Goal: Navigation & Orientation: Understand site structure

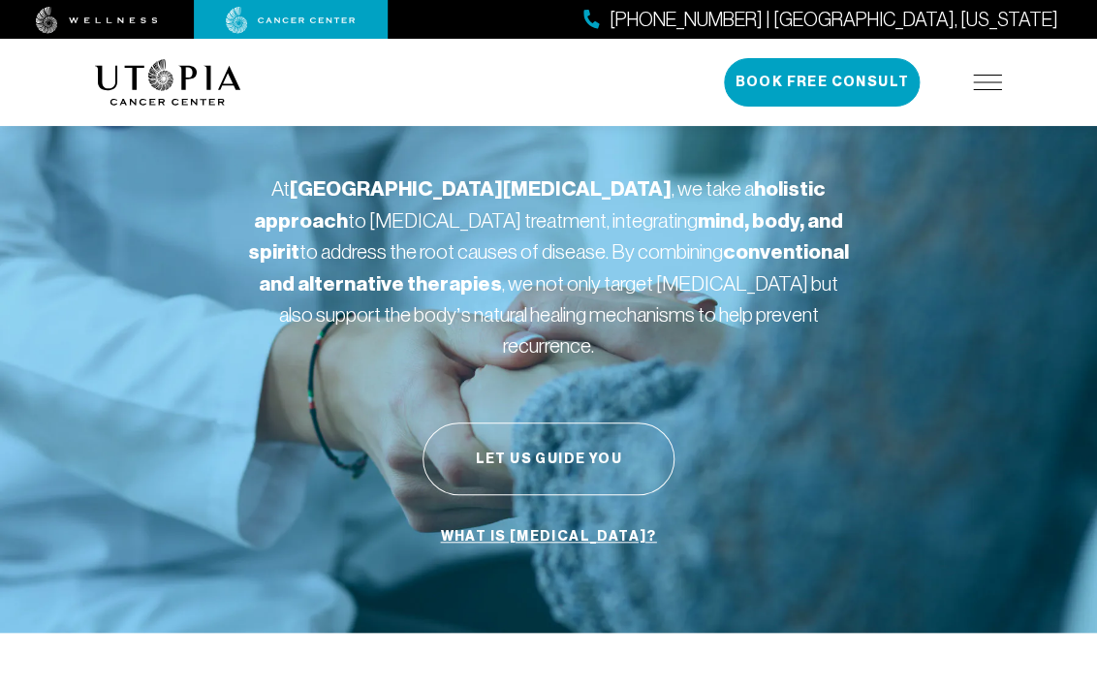
scroll to position [104, 0]
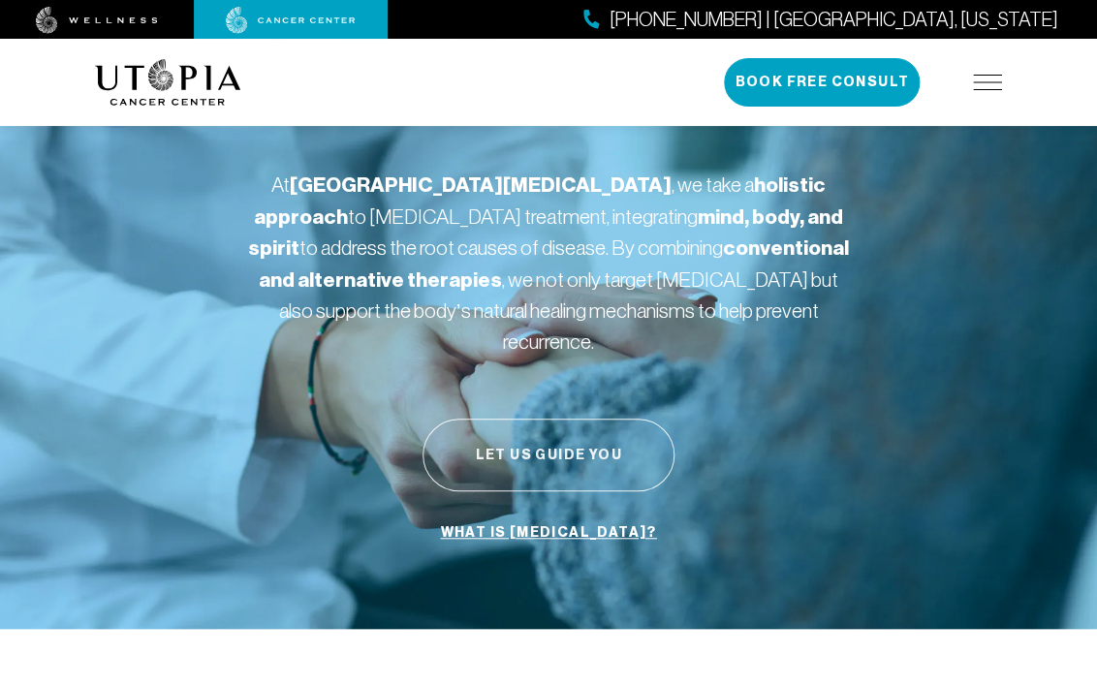
click at [511, 420] on button "Let Us Guide You" at bounding box center [549, 455] width 252 height 73
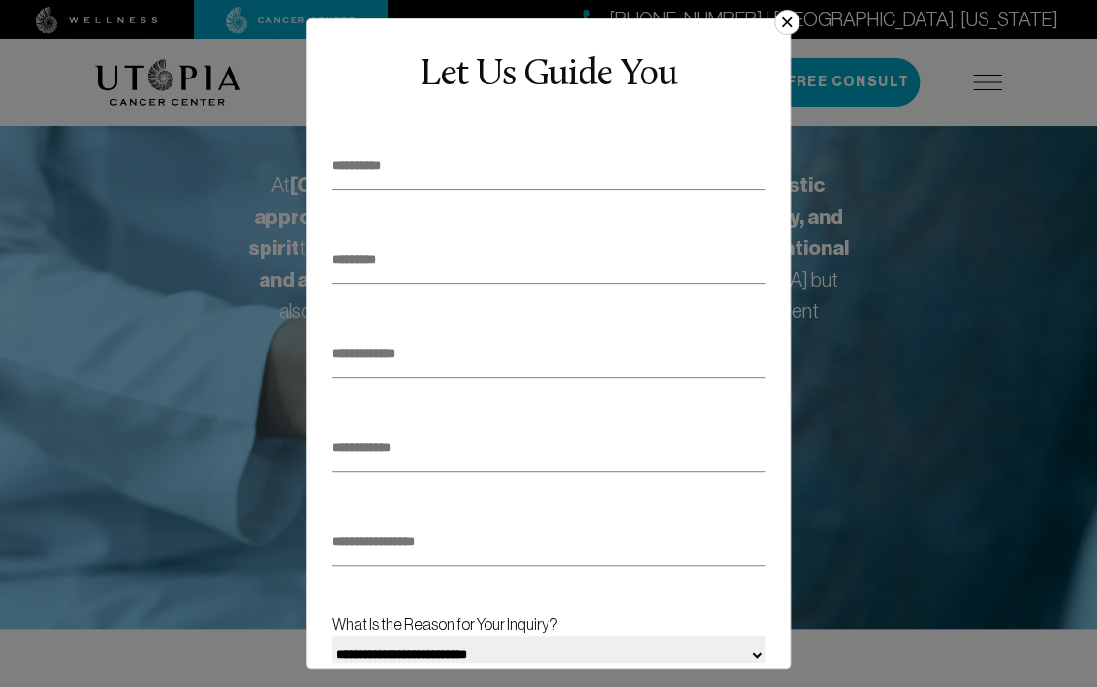
click at [794, 23] on button "×" at bounding box center [786, 22] width 25 height 25
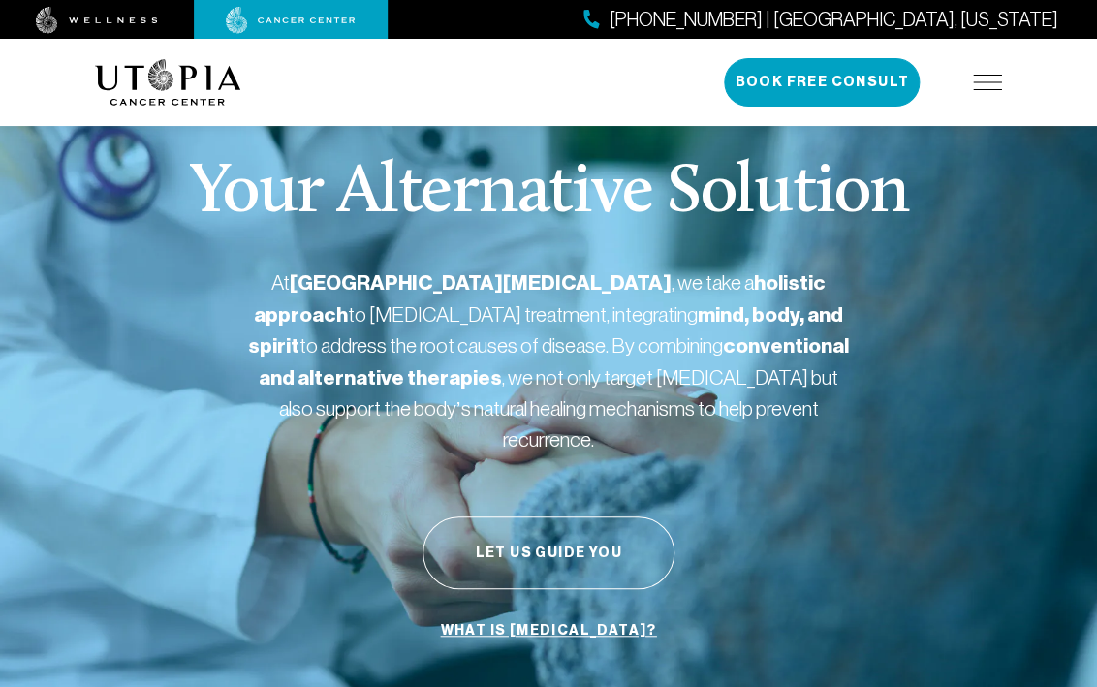
scroll to position [0, 0]
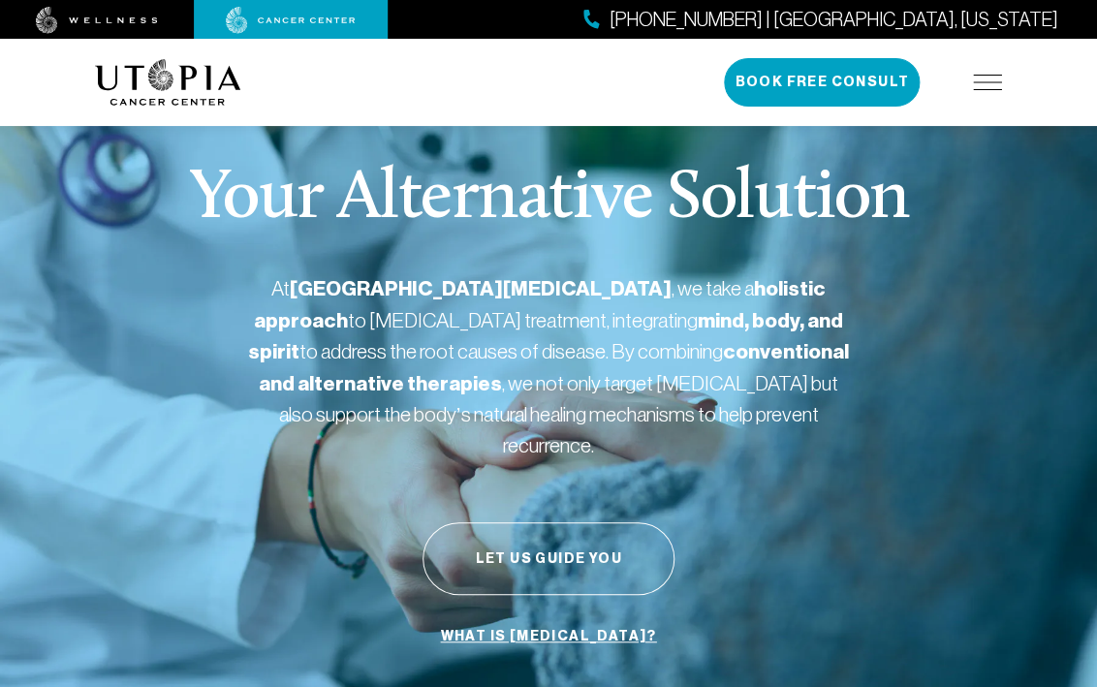
click at [998, 88] on img at bounding box center [987, 83] width 29 height 16
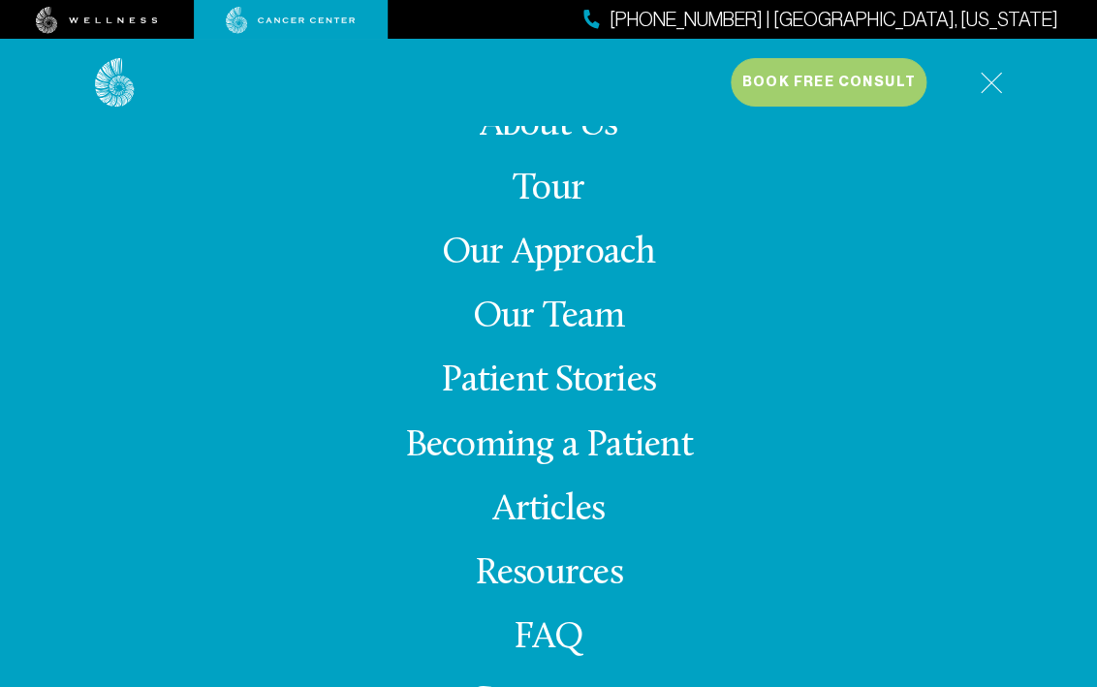
click at [523, 266] on link "Our Approach" at bounding box center [549, 254] width 214 height 38
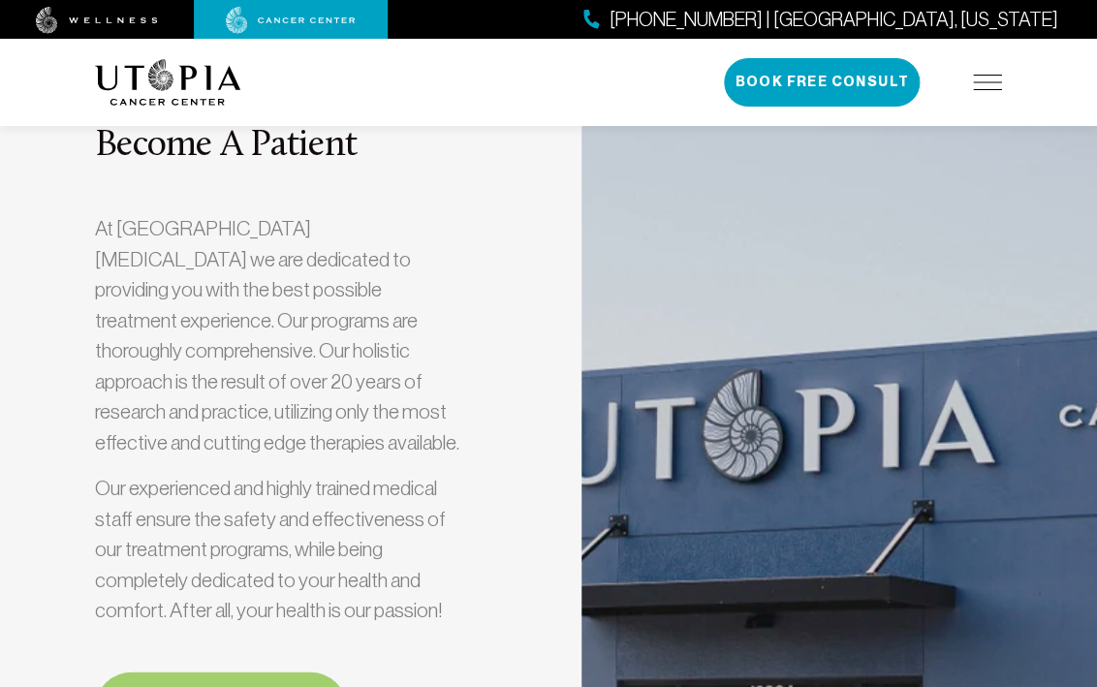
scroll to position [5564, 0]
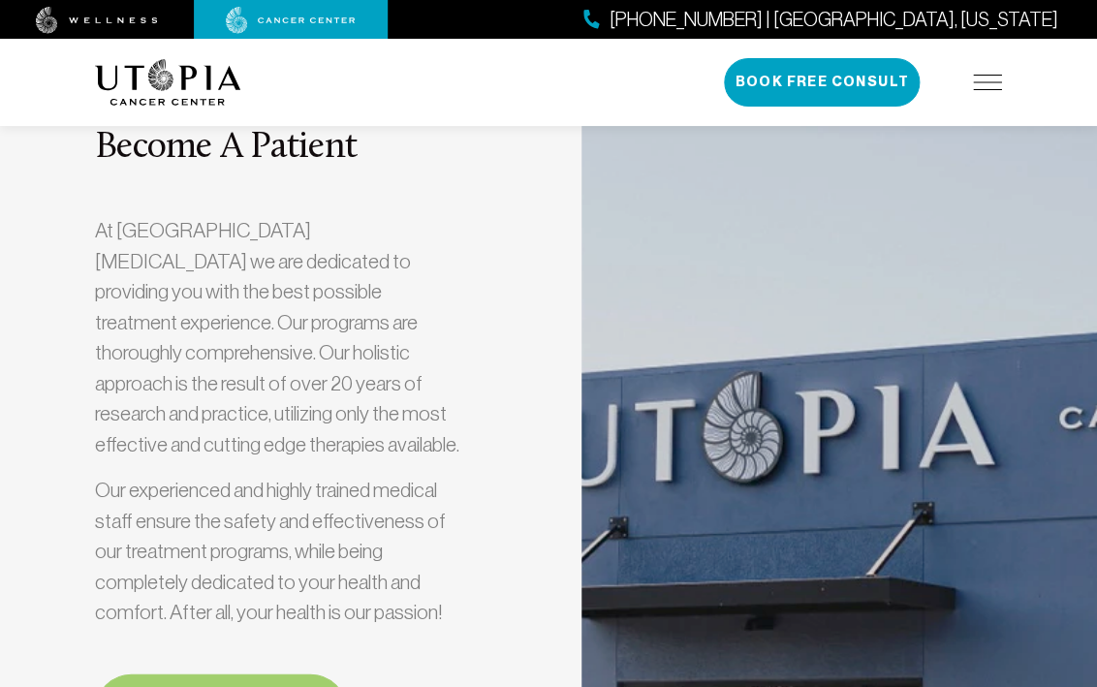
click at [987, 78] on img at bounding box center [987, 83] width 29 height 16
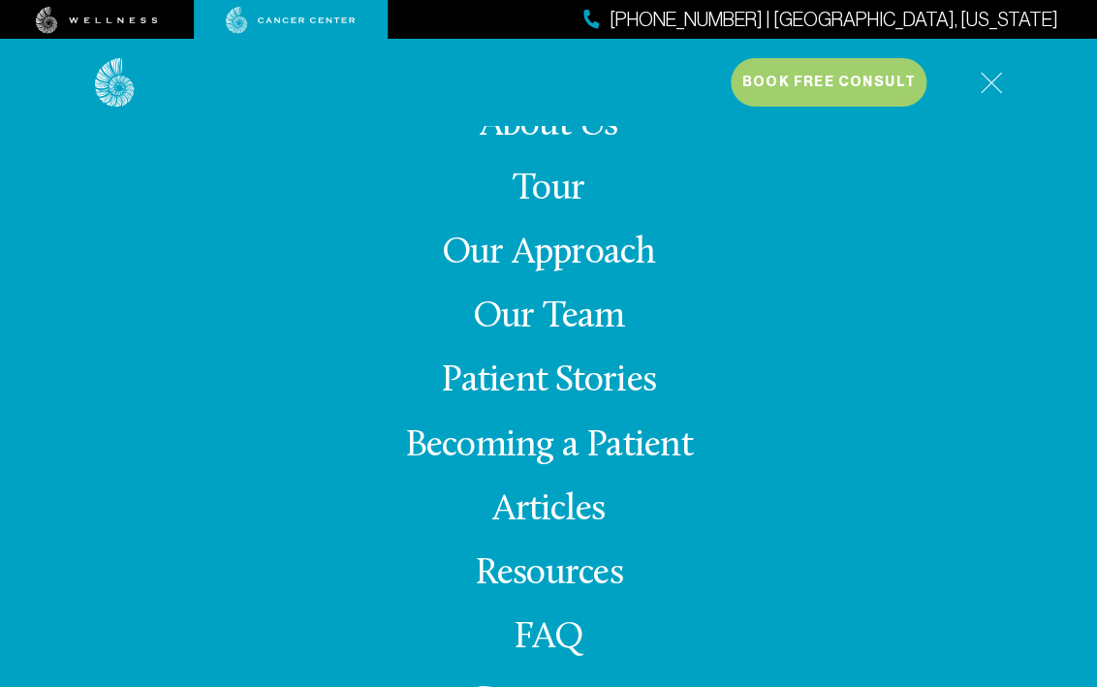
click at [559, 314] on link "Our Team" at bounding box center [549, 317] width 152 height 38
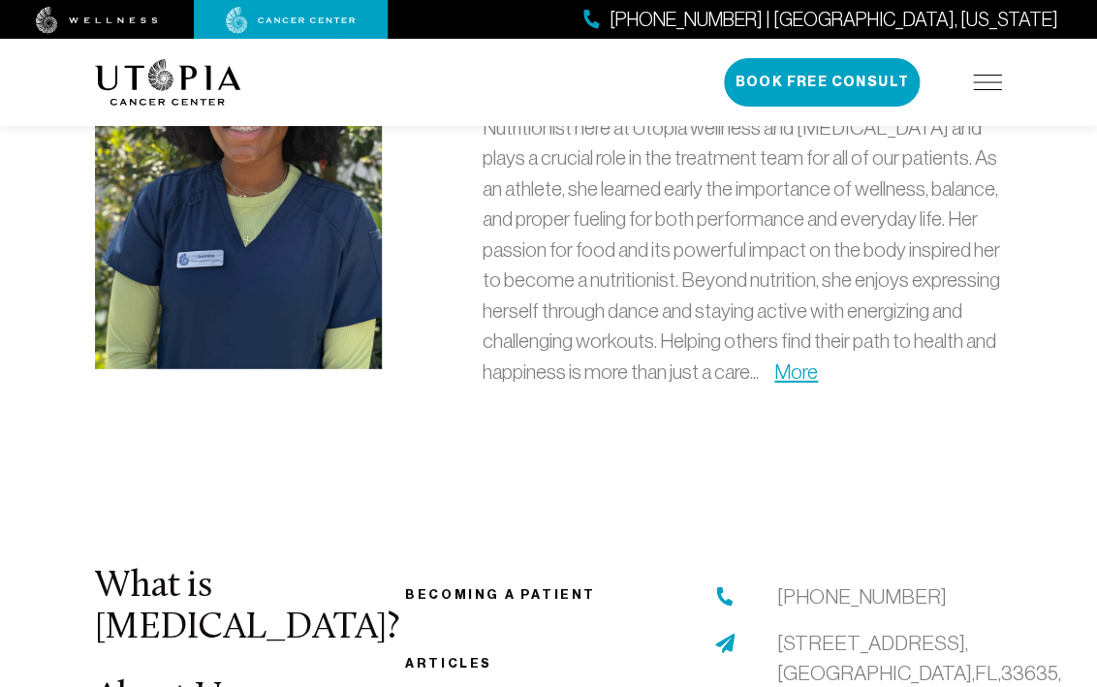
scroll to position [5831, 0]
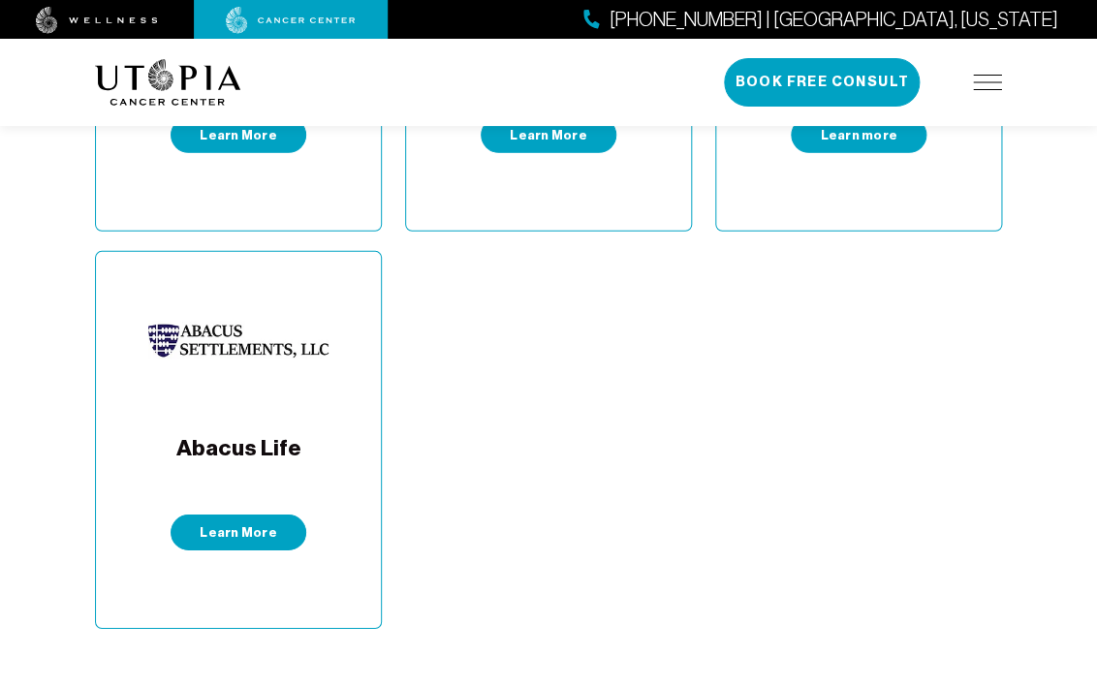
scroll to position [1646, 0]
